Goal: Task Accomplishment & Management: Manage account settings

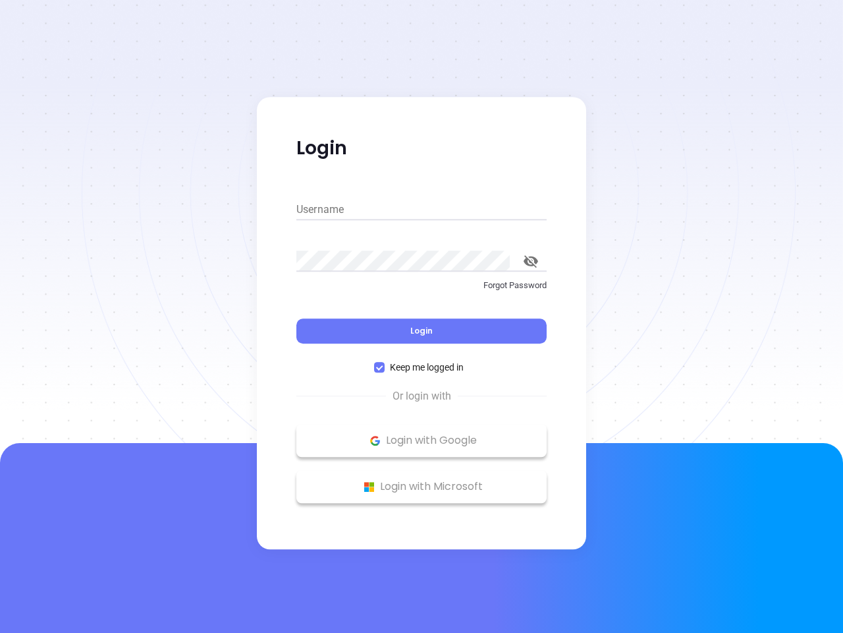
click at [422, 316] on div "Login" at bounding box center [421, 322] width 250 height 41
click at [422, 210] on input "Username" at bounding box center [421, 209] width 250 height 21
click at [531, 261] on icon "toggle password visibility" at bounding box center [531, 261] width 14 height 13
click at [422, 331] on span "Login" at bounding box center [421, 330] width 22 height 11
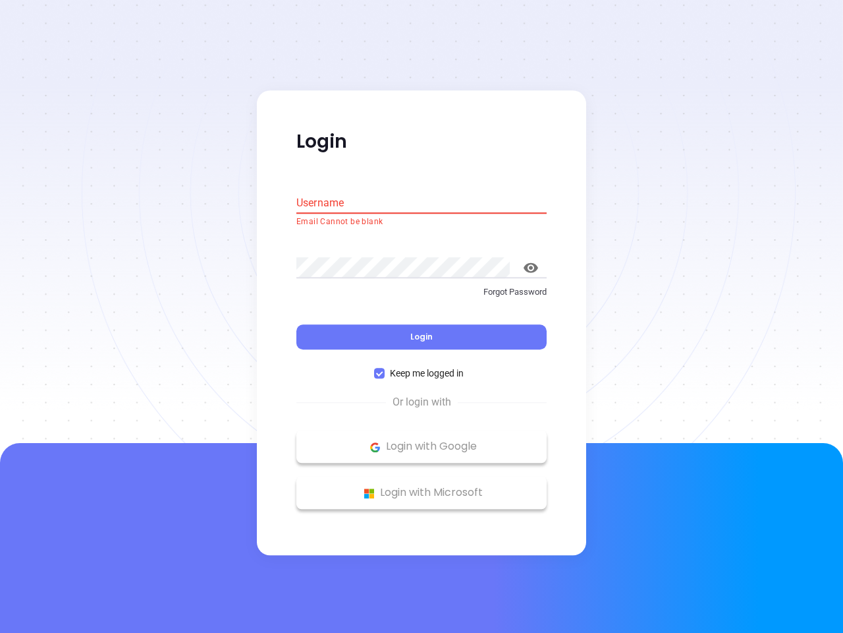
click at [422, 367] on span "Keep me logged in" at bounding box center [427, 373] width 84 height 14
click at [385, 368] on input "Keep me logged in" at bounding box center [379, 373] width 11 height 11
checkbox input "false"
click at [422, 440] on p "Login with Google" at bounding box center [421, 447] width 237 height 20
click at [422, 486] on p "Login with Microsoft" at bounding box center [421, 493] width 237 height 20
